Goal: Task Accomplishment & Management: Complete application form

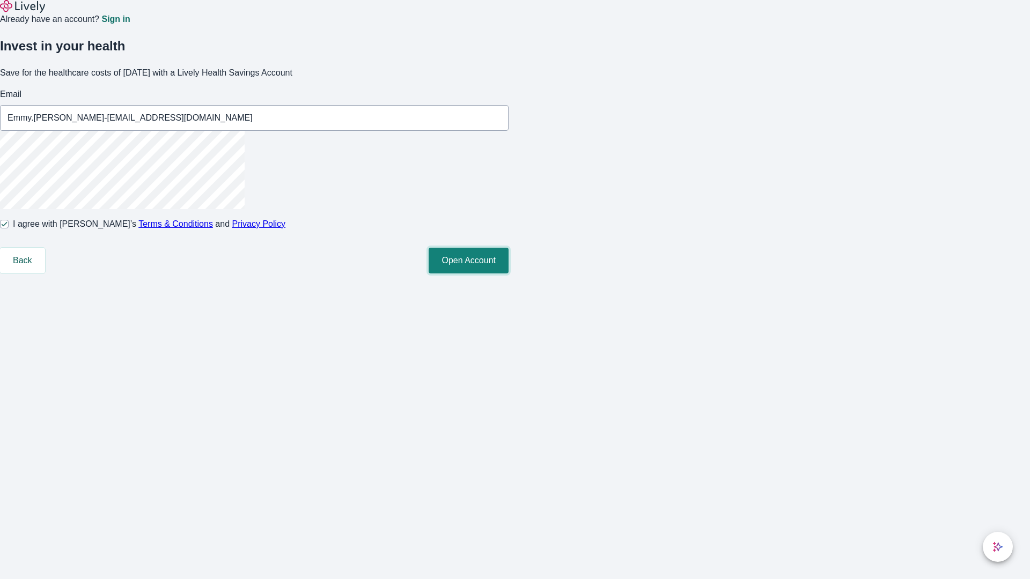
click at [508, 274] on button "Open Account" at bounding box center [469, 261] width 80 height 26
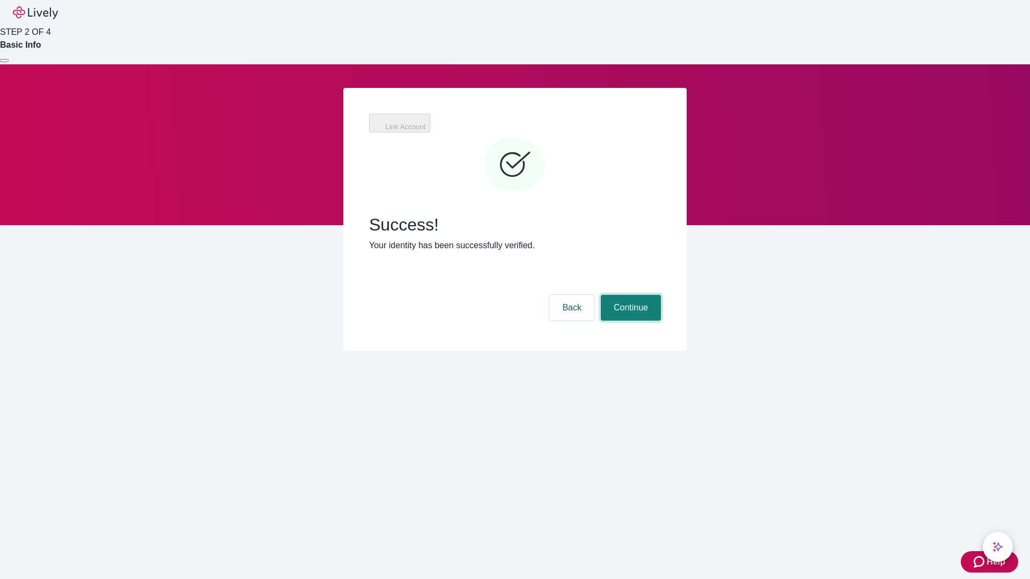
click at [629, 295] on button "Continue" at bounding box center [631, 308] width 60 height 26
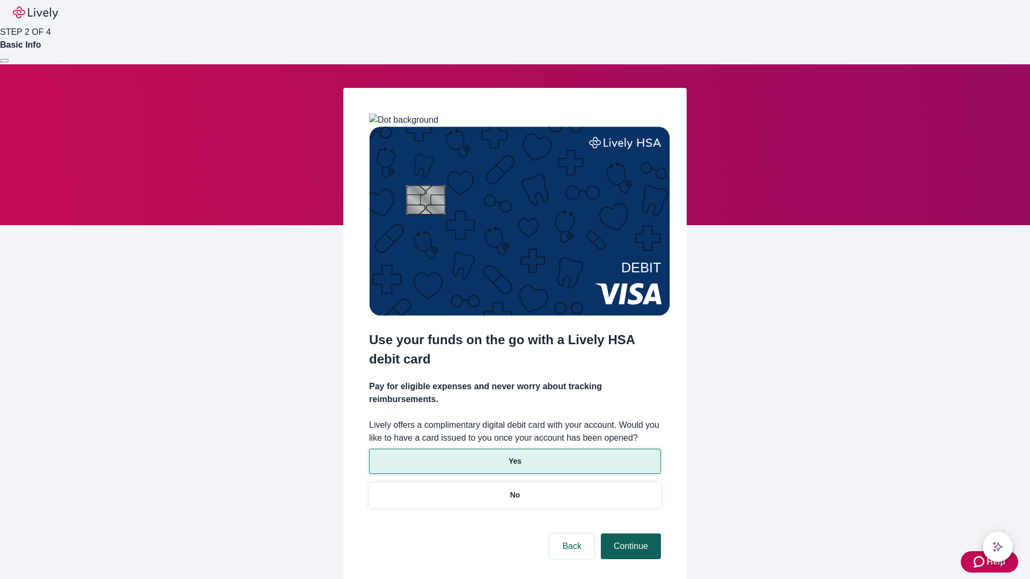
click at [514, 490] on p "No" at bounding box center [515, 495] width 10 height 11
click at [629, 534] on button "Continue" at bounding box center [631, 547] width 60 height 26
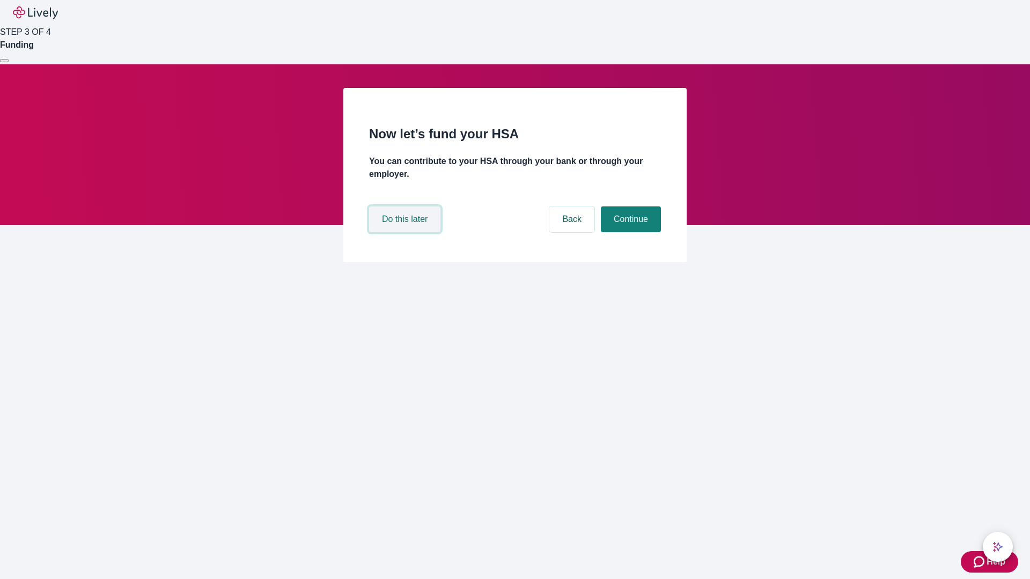
click at [406, 232] on button "Do this later" at bounding box center [404, 219] width 71 height 26
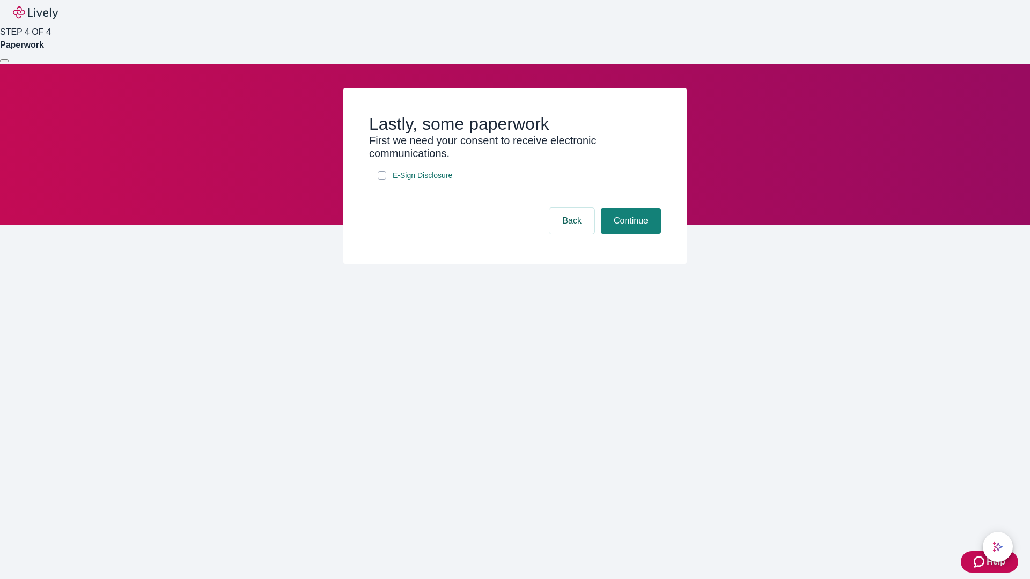
click at [382, 180] on input "E-Sign Disclosure" at bounding box center [382, 175] width 9 height 9
checkbox input "true"
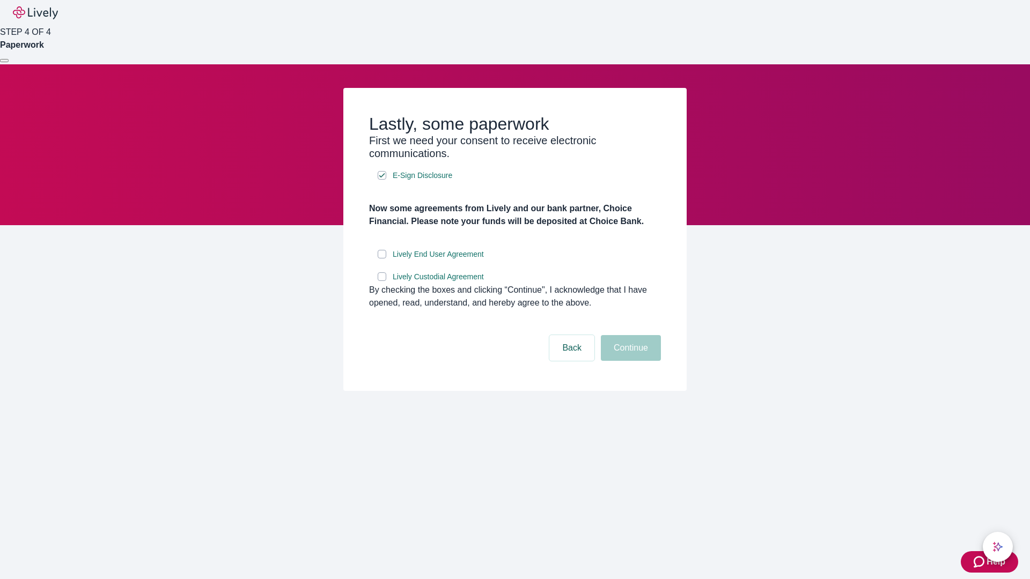
click at [382, 259] on input "Lively End User Agreement" at bounding box center [382, 254] width 9 height 9
checkbox input "true"
click at [382, 281] on input "Lively Custodial Agreement" at bounding box center [382, 276] width 9 height 9
checkbox input "true"
click at [629, 361] on button "Continue" at bounding box center [631, 348] width 60 height 26
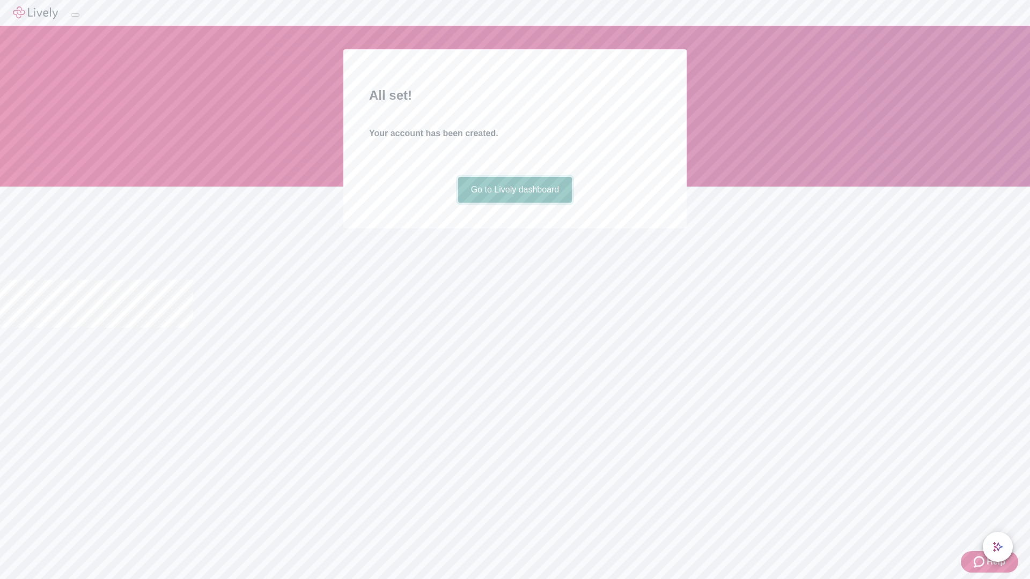
click at [514, 203] on link "Go to Lively dashboard" at bounding box center [515, 190] width 114 height 26
